Goal: Transaction & Acquisition: Download file/media

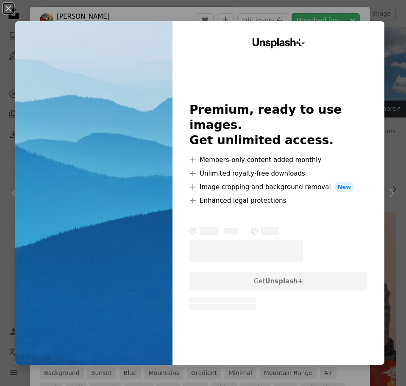
scroll to position [3773, 0]
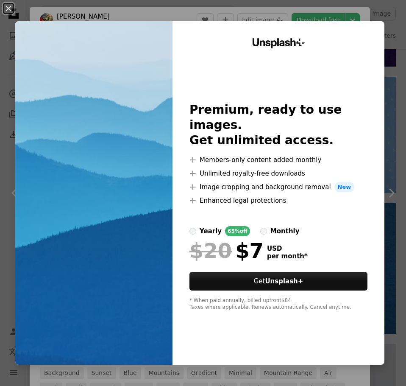
click at [298, 22] on div "Unsplash+ Premium, ready to use images. Get unlimited access. A plus sign Membe…" at bounding box center [279, 192] width 212 height 343
click at [387, 195] on div "An X shape Unsplash+ Premium, ready to use images. Get unlimited access. A plus…" at bounding box center [203, 193] width 406 height 386
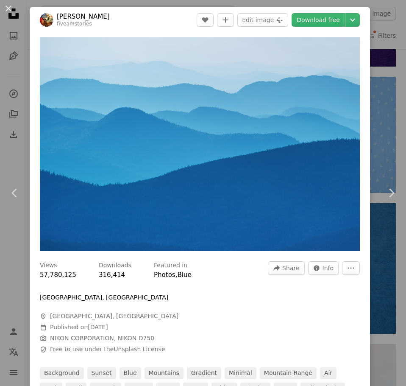
scroll to position [42, 0]
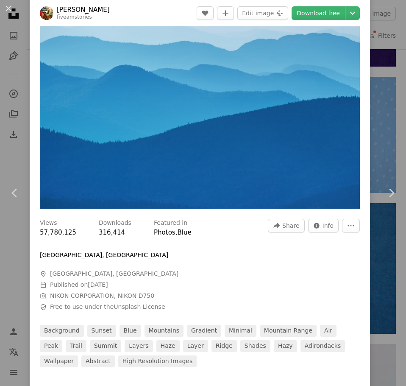
drag, startPoint x: 268, startPoint y: 175, endPoint x: 288, endPoint y: 125, distance: 54.6
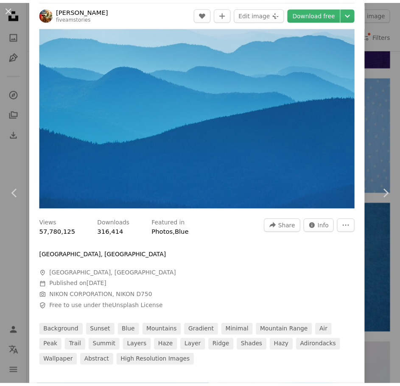
scroll to position [0, 0]
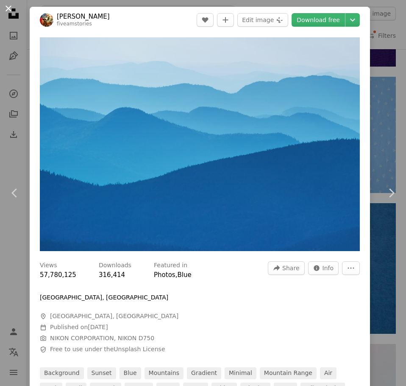
click at [12, 9] on button "An X shape" at bounding box center [8, 8] width 10 height 10
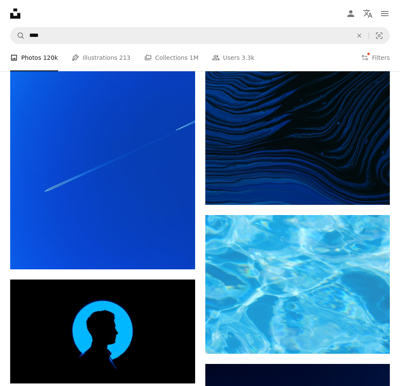
scroll to position [6782, 0]
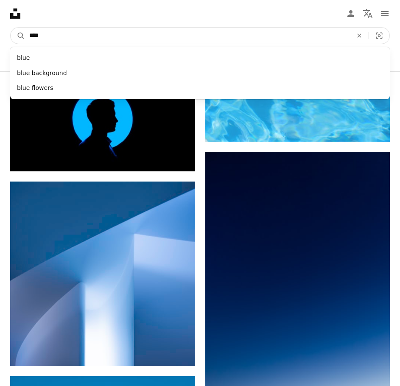
drag, startPoint x: 92, startPoint y: 7, endPoint x: 13, endPoint y: 20, distance: 80.3
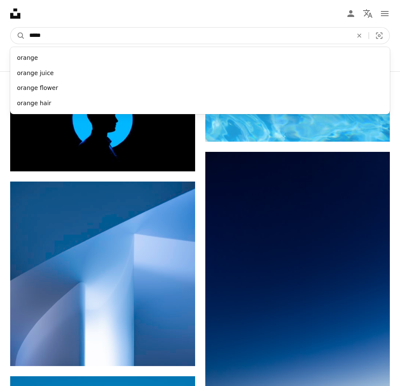
type input "******"
click button "A magnifying glass" at bounding box center [18, 36] width 14 height 16
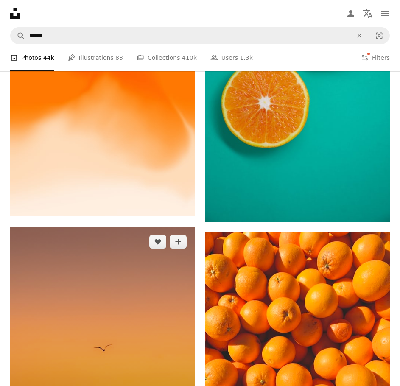
scroll to position [1144, 0]
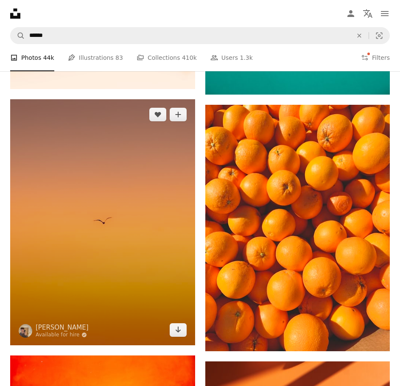
click at [153, 128] on img at bounding box center [102, 222] width 185 height 246
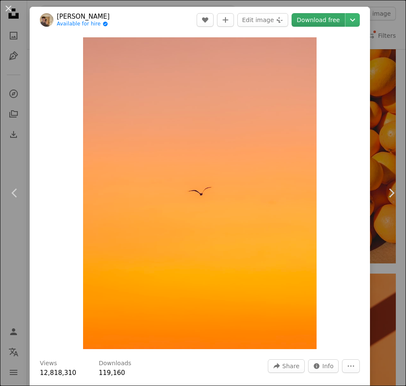
click at [326, 17] on link "Download free" at bounding box center [318, 20] width 53 height 14
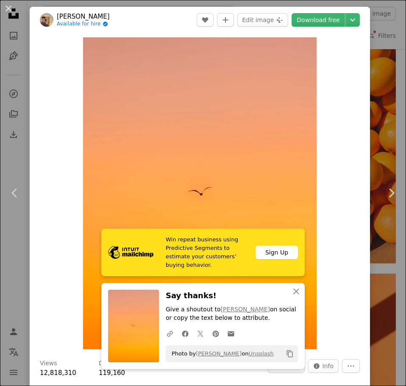
drag, startPoint x: 337, startPoint y: 1, endPoint x: 375, endPoint y: 28, distance: 46.9
click at [375, 28] on div "An X shape Chevron left Chevron right Win repeat business using Predictive Segm…" at bounding box center [203, 193] width 406 height 386
